Goal: Obtain resource: Download file/media

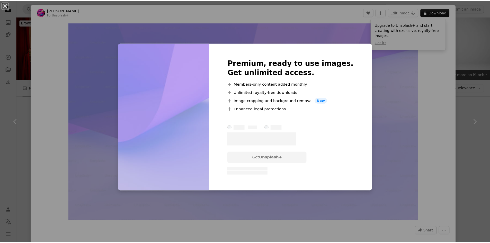
scroll to position [243, 0]
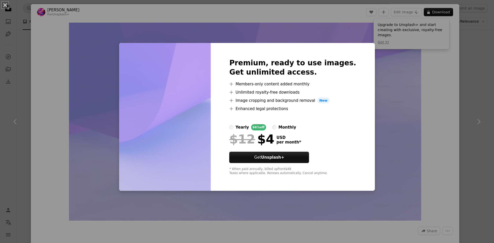
click at [383, 75] on div "An X shape Premium, ready to use images. Get unlimited access. A plus sign Memb…" at bounding box center [247, 121] width 494 height 243
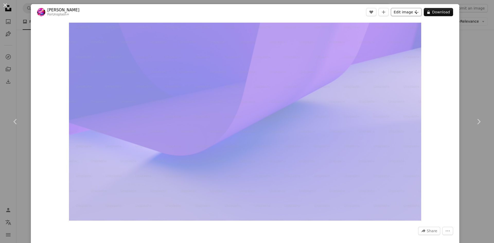
click at [404, 11] on button "Edit image Plus sign for Unsplash+" at bounding box center [406, 12] width 31 height 8
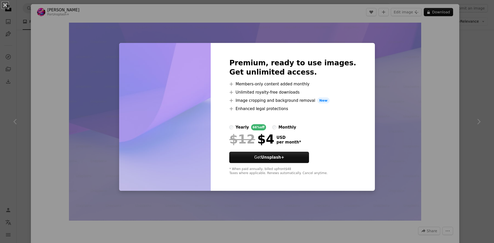
click at [385, 94] on div "An X shape Premium, ready to use images. Get unlimited access. A plus sign Memb…" at bounding box center [247, 121] width 494 height 243
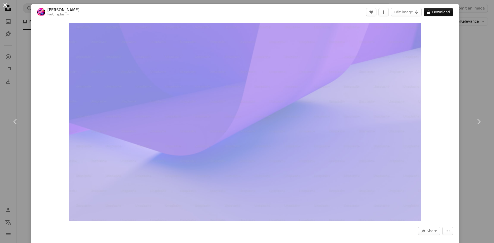
click at [5, 6] on button "An X shape" at bounding box center [5, 5] width 6 height 6
